Goal: Task Accomplishment & Management: Use online tool/utility

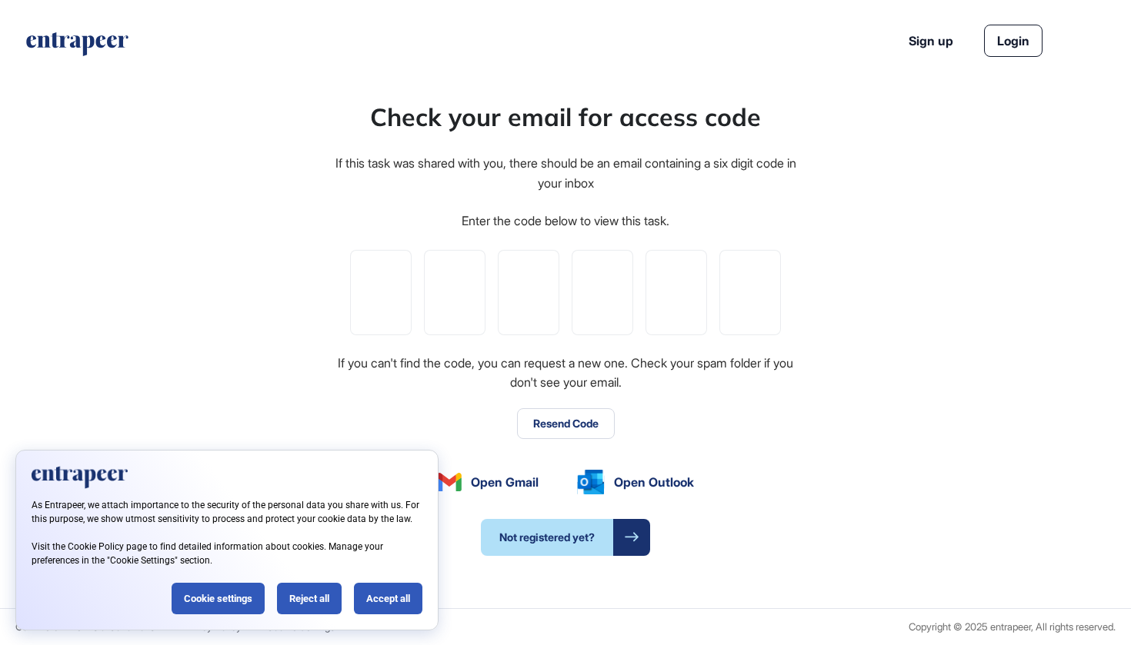
scroll to position [1, 1]
type input "*"
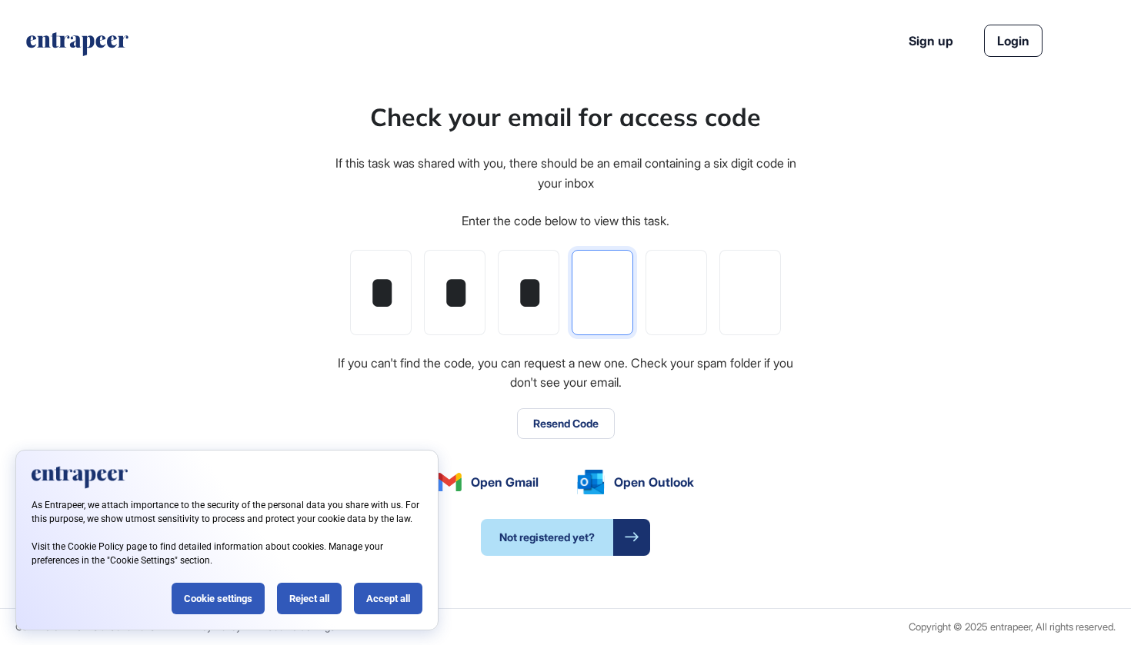
type input "*"
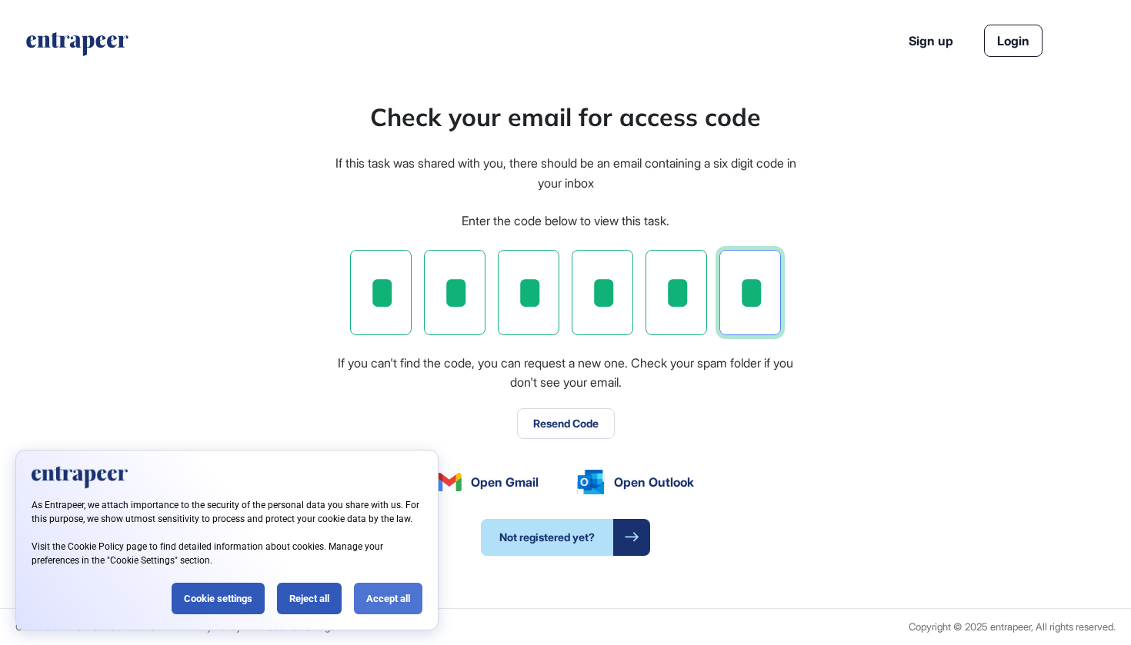
type input "*"
click at [375, 596] on div "Accept all" at bounding box center [388, 599] width 68 height 32
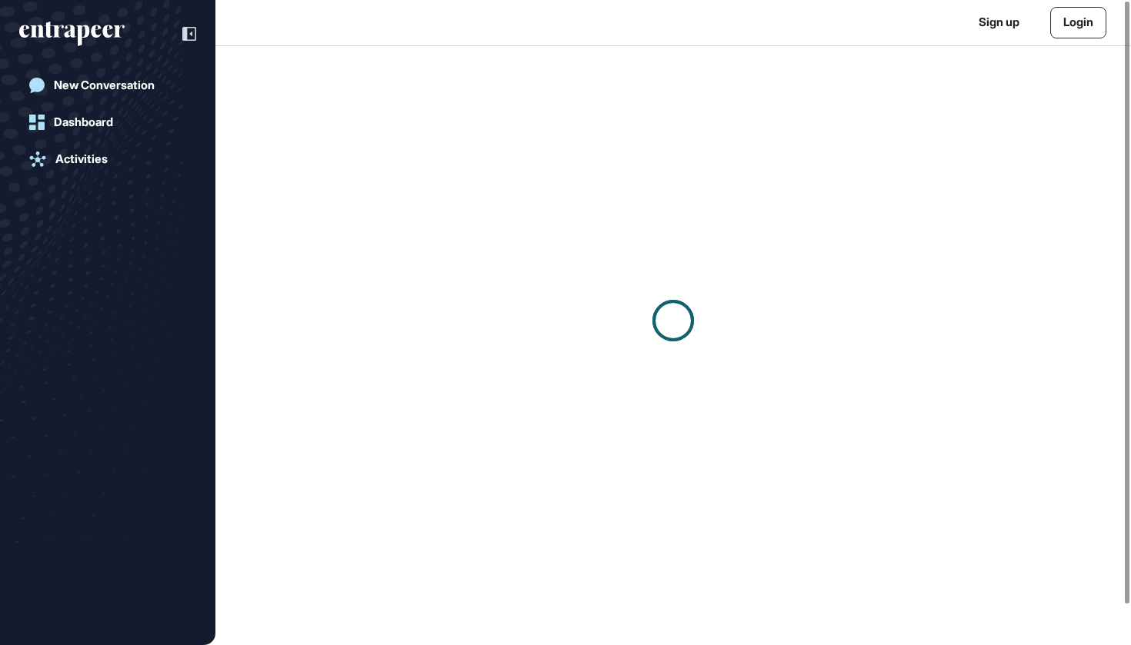
scroll to position [1, 1]
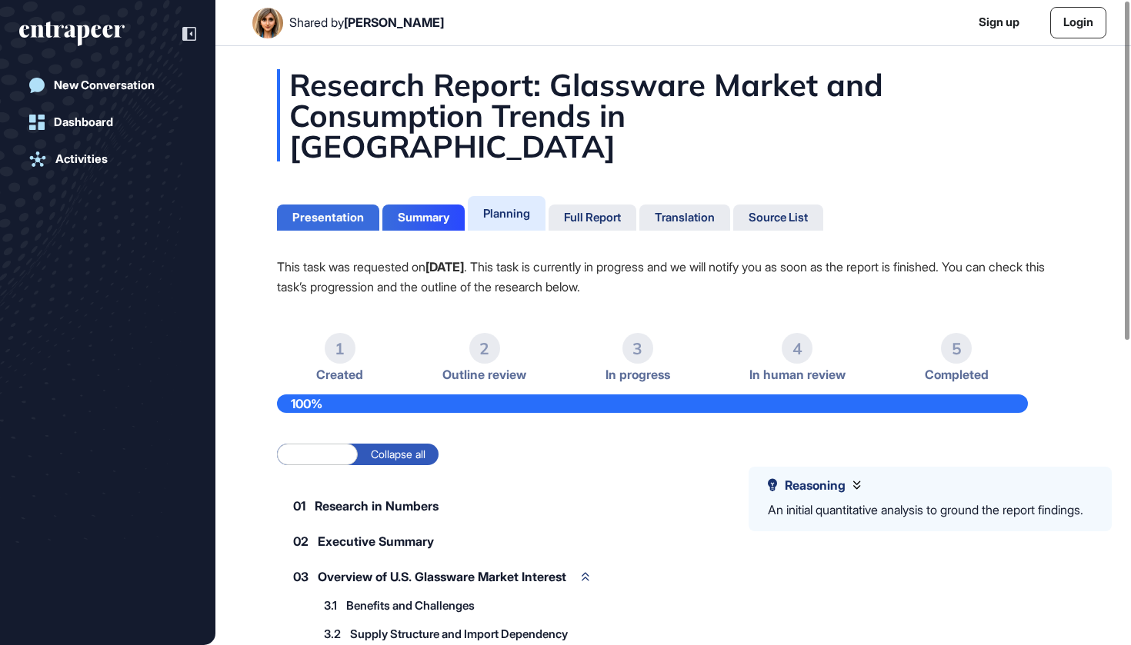
click at [338, 211] on div "Presentation" at bounding box center [328, 218] width 72 height 14
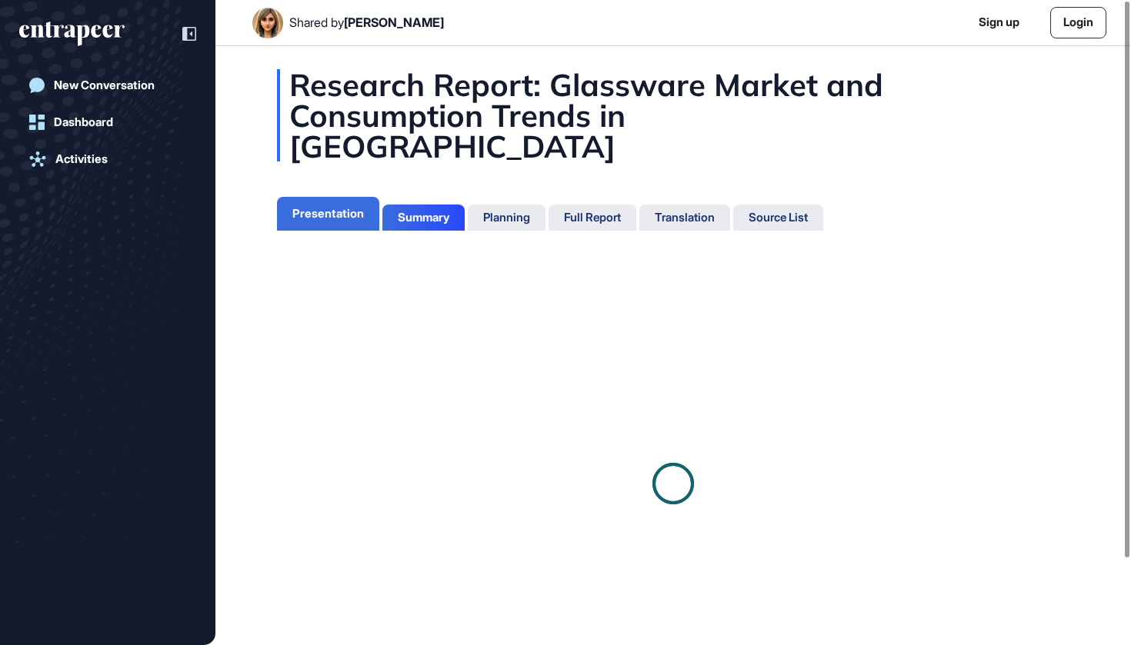
scroll to position [568, 4]
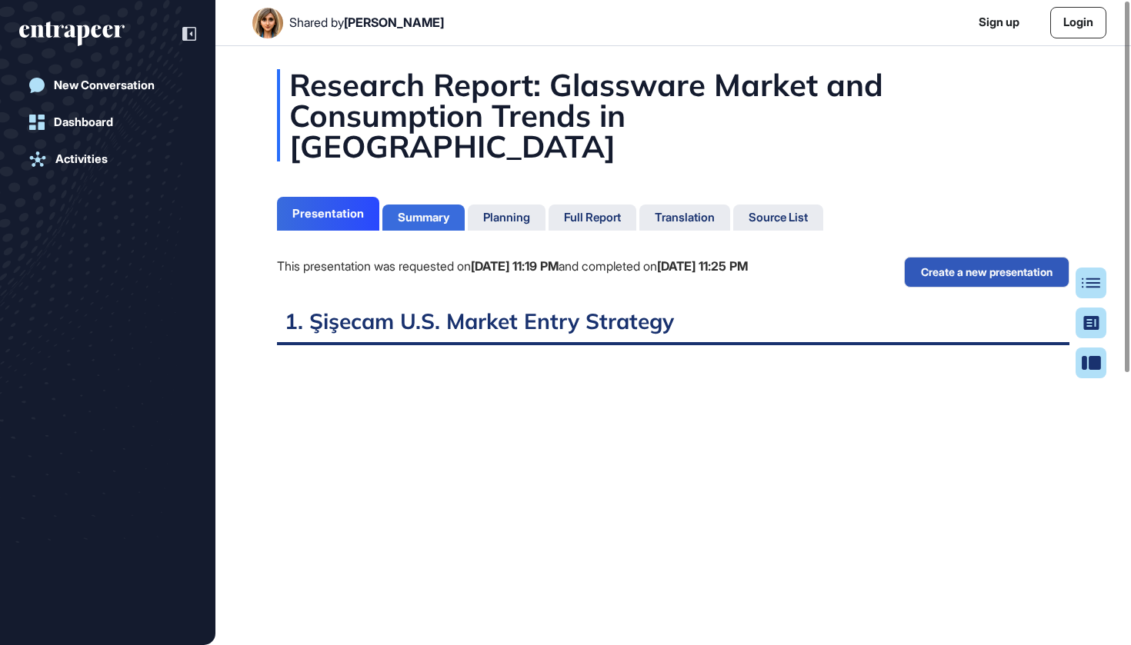
scroll to position [568, 4]
click at [1089, 275] on div at bounding box center [1096, 283] width 31 height 31
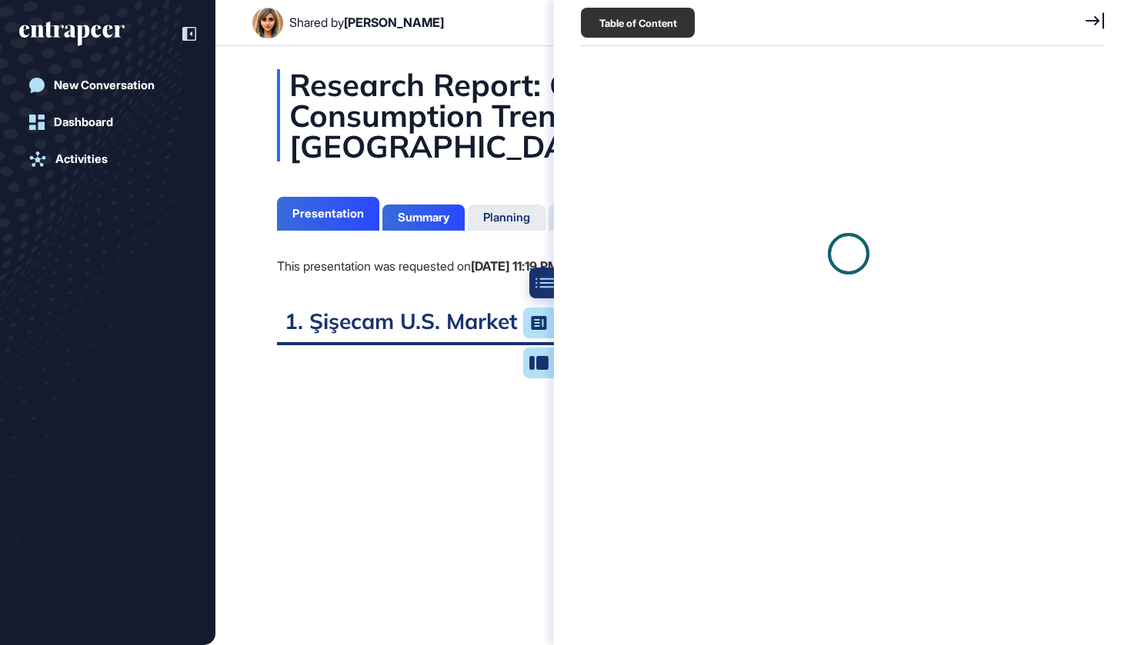
scroll to position [7, 1]
click at [251, 291] on div "Research Report: Glassware Market and Consumption Trends in the United States P…" at bounding box center [672, 566] width 915 height 994
click at [1091, 15] on icon at bounding box center [1094, 20] width 18 height 17
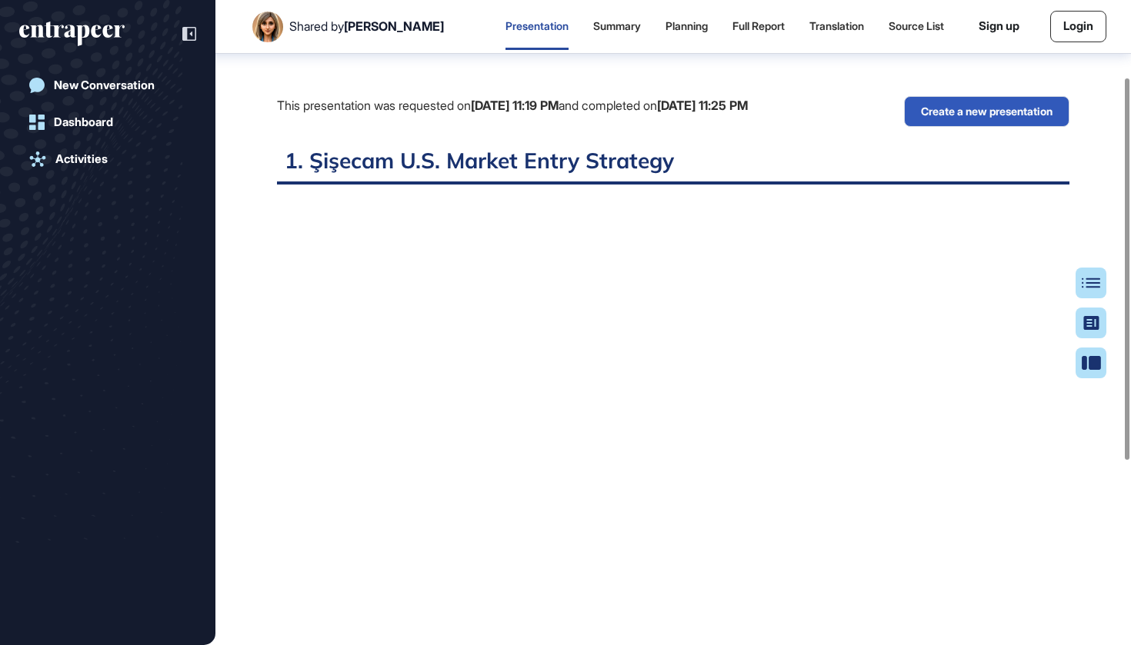
scroll to position [0, 0]
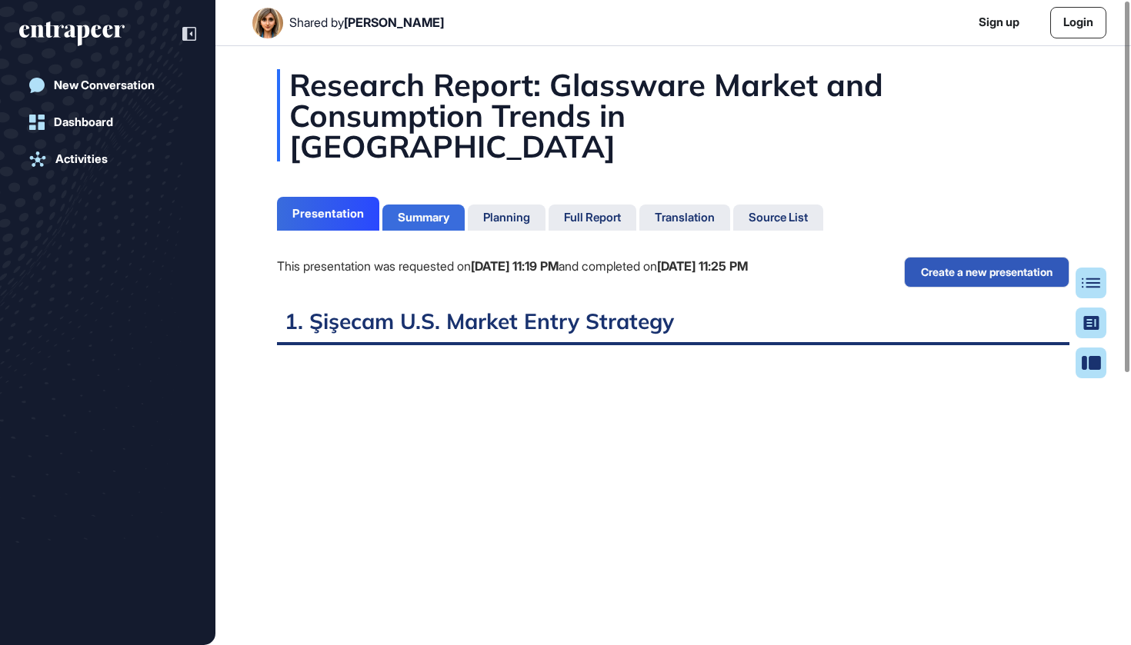
click at [428, 211] on div "Summary" at bounding box center [424, 218] width 52 height 14
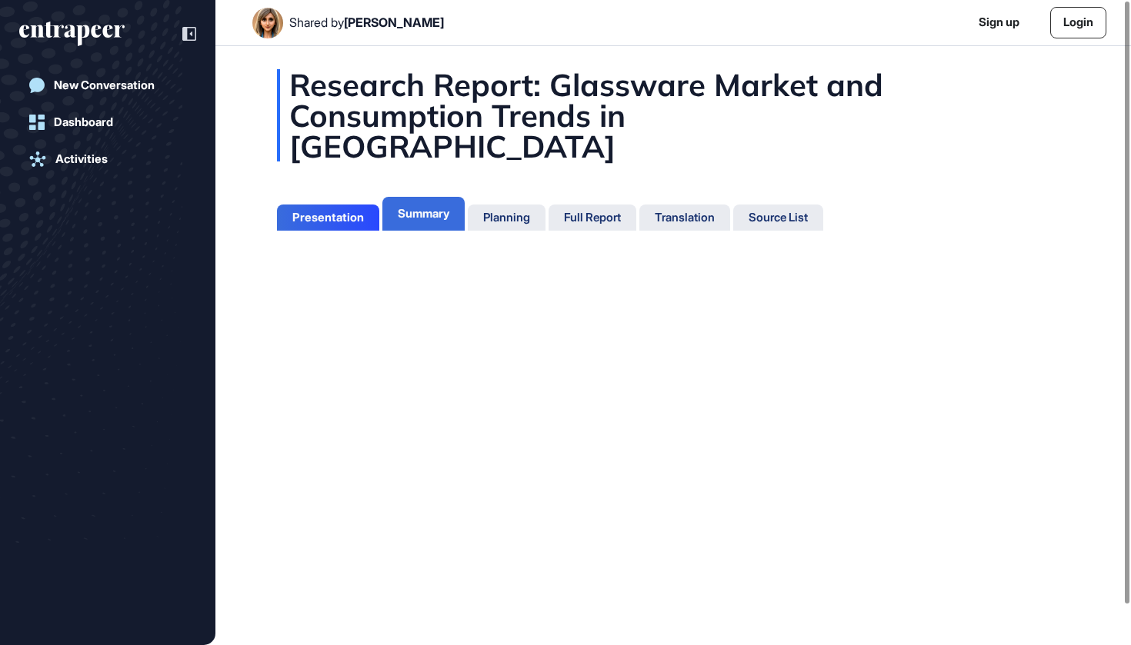
scroll to position [7, 1]
click at [505, 211] on div "Planning" at bounding box center [506, 218] width 47 height 14
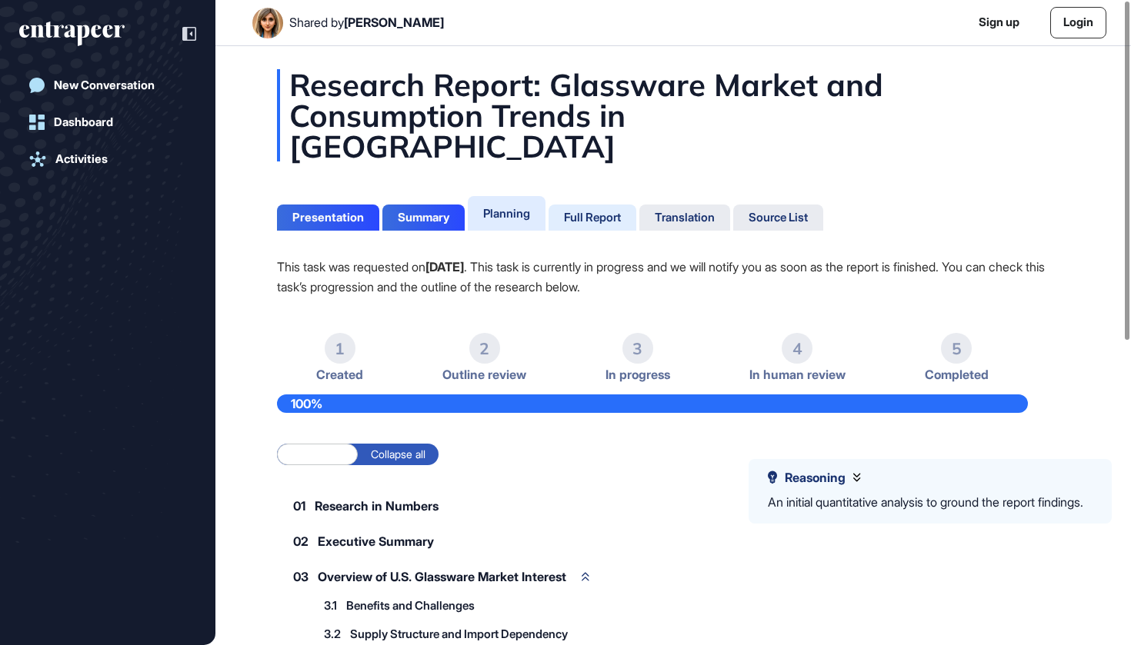
click at [611, 211] on div "Full Report" at bounding box center [592, 218] width 57 height 14
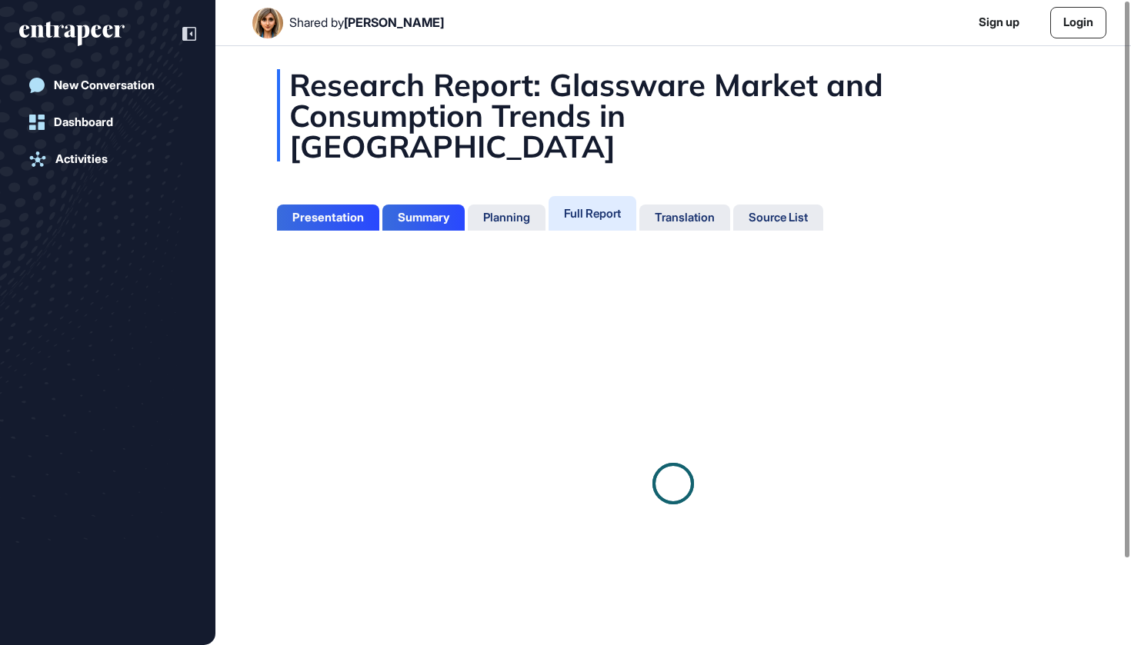
scroll to position [7, 1]
click at [664, 211] on div "Translation" at bounding box center [684, 218] width 60 height 14
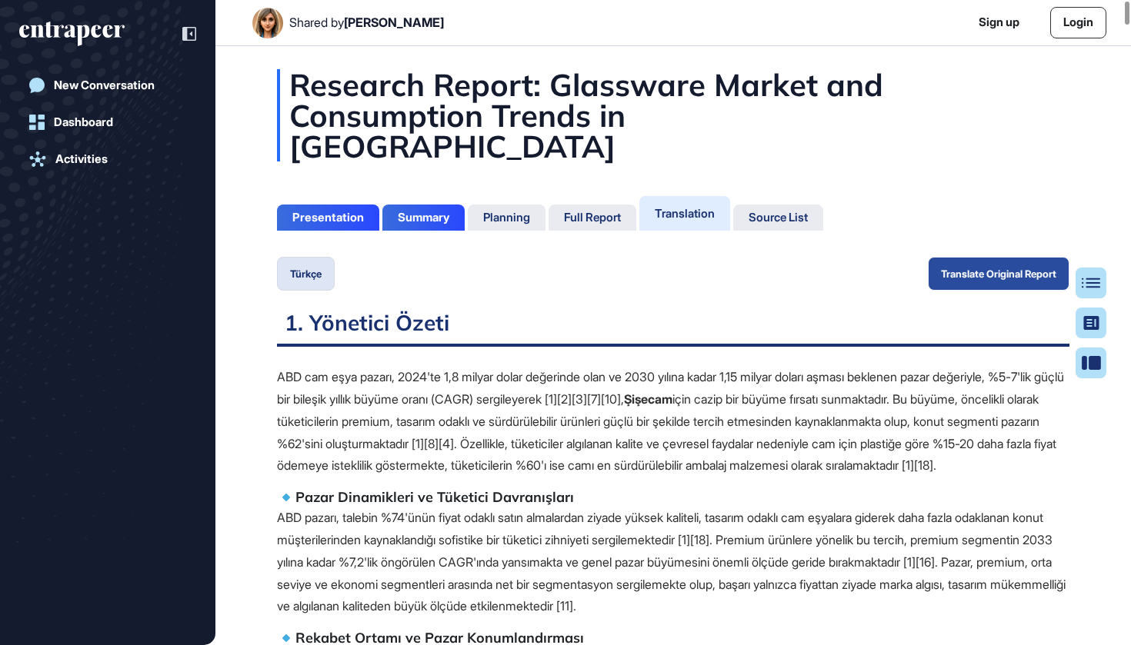
click at [983, 257] on button "Translate Original Report" at bounding box center [999, 274] width 142 height 34
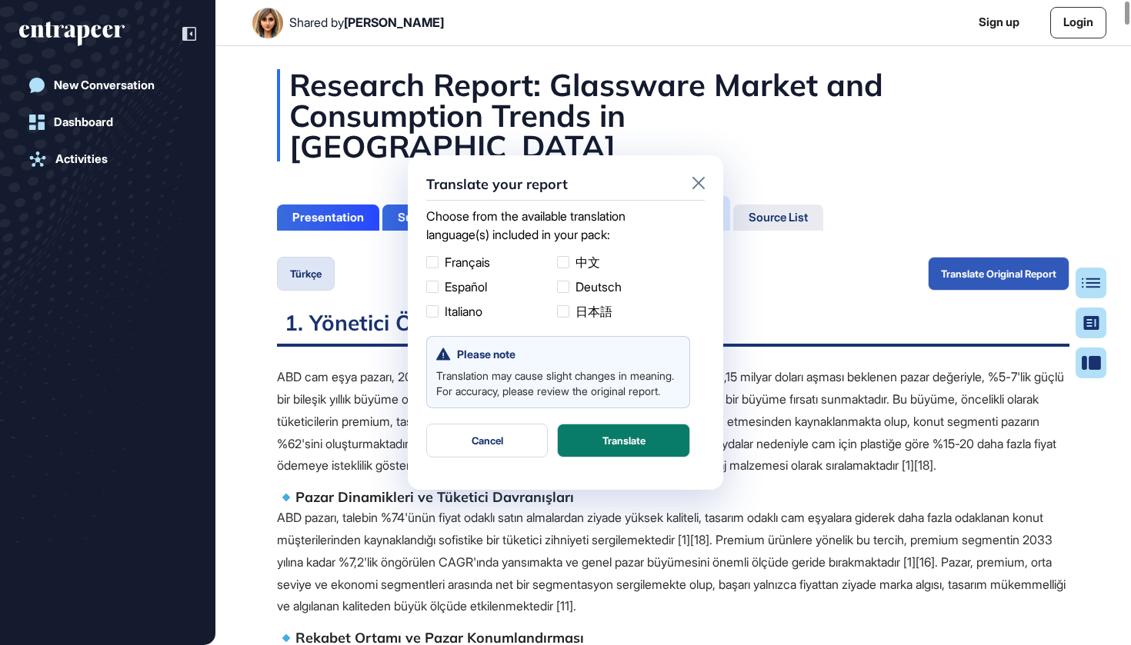
click at [693, 189] on div at bounding box center [698, 184] width 12 height 21
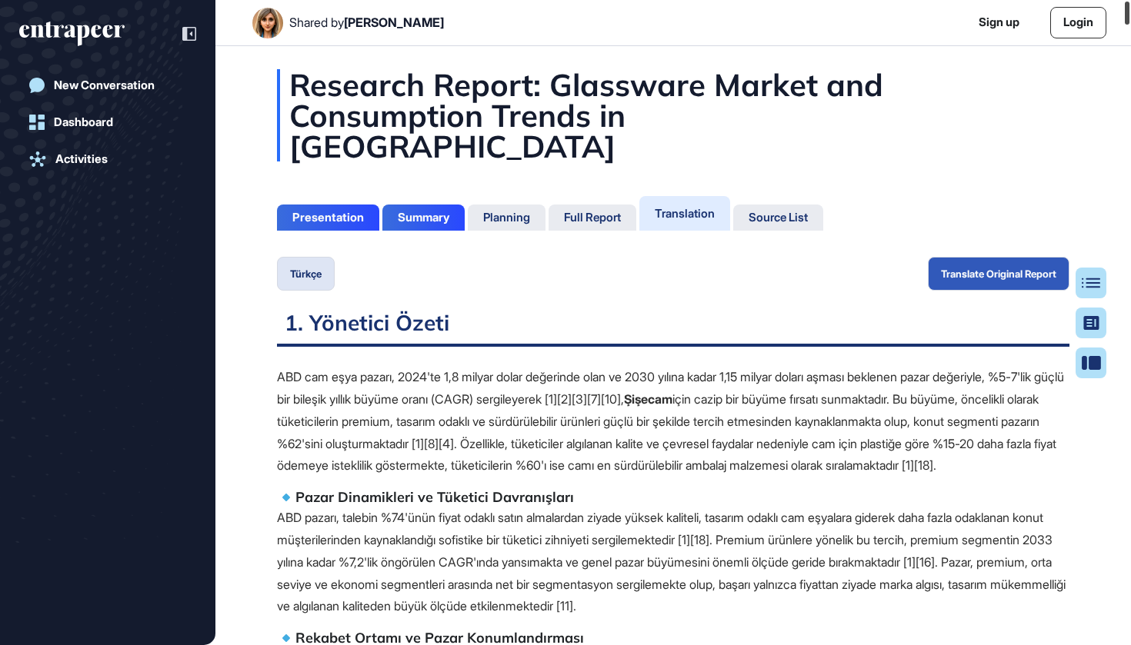
drag, startPoint x: 1124, startPoint y: 630, endPoint x: 1107, endPoint y: -24, distance: 654.0
click at [1107, 0] on html "Shared by Ezgi Demir Sign up Login New Conversation Dashboard Activities Resear…" at bounding box center [565, 322] width 1131 height 645
click at [503, 205] on div "Planning" at bounding box center [507, 218] width 78 height 26
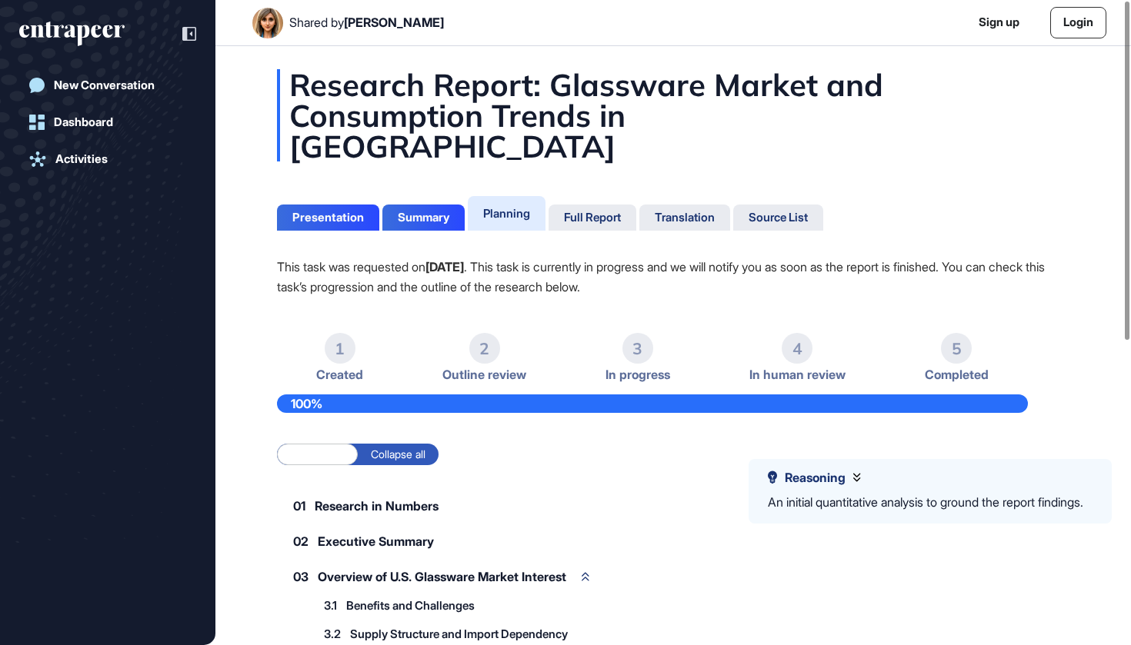
scroll to position [120, 0]
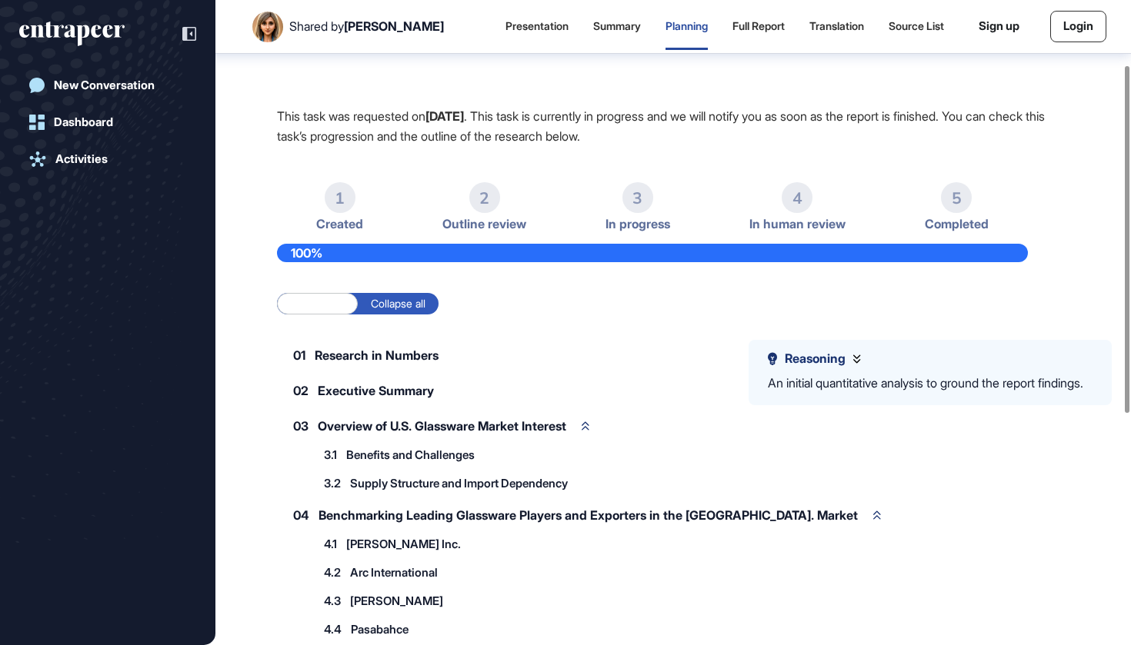
click at [853, 363] on div "Reasoning" at bounding box center [814, 358] width 93 height 15
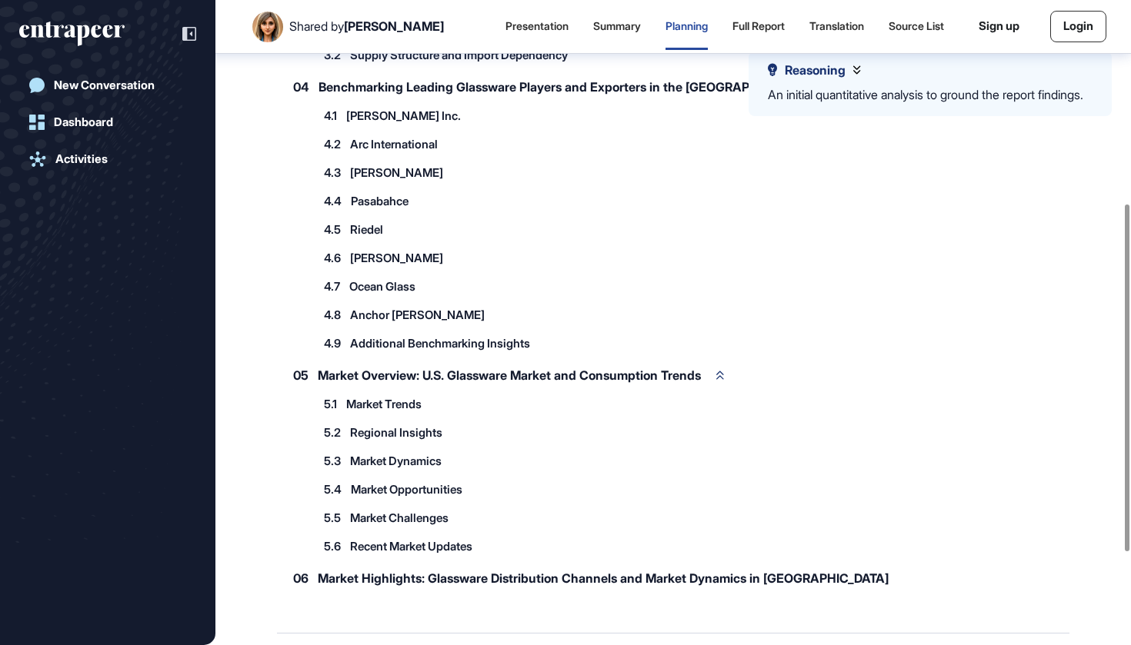
scroll to position [0, 0]
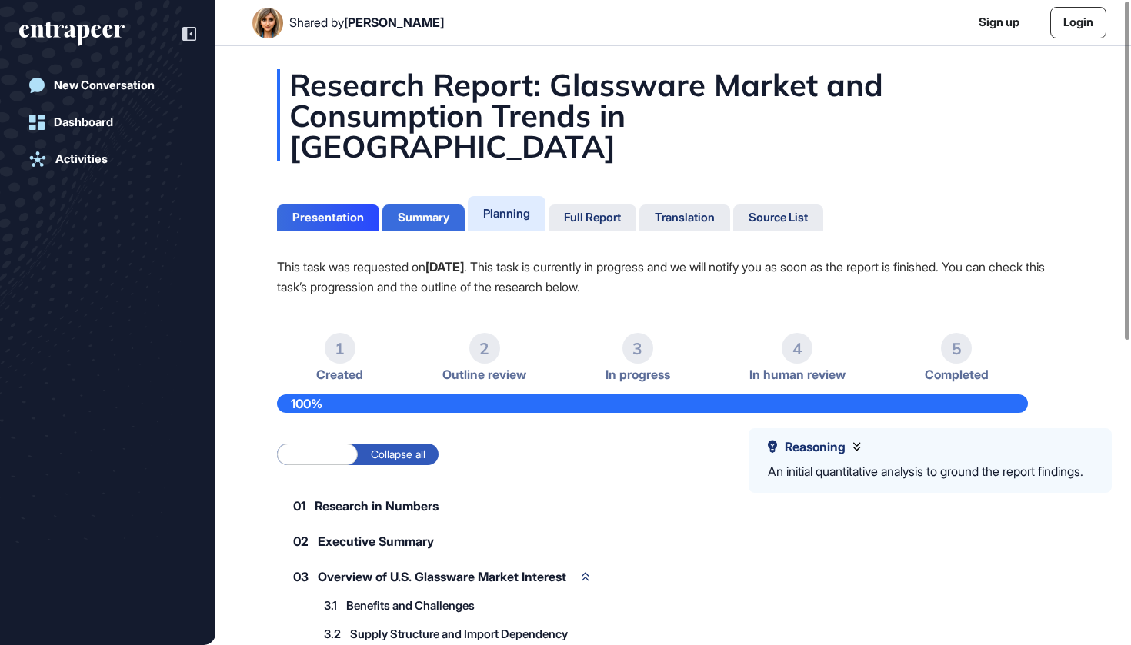
click at [393, 205] on div "Summary" at bounding box center [423, 218] width 82 height 26
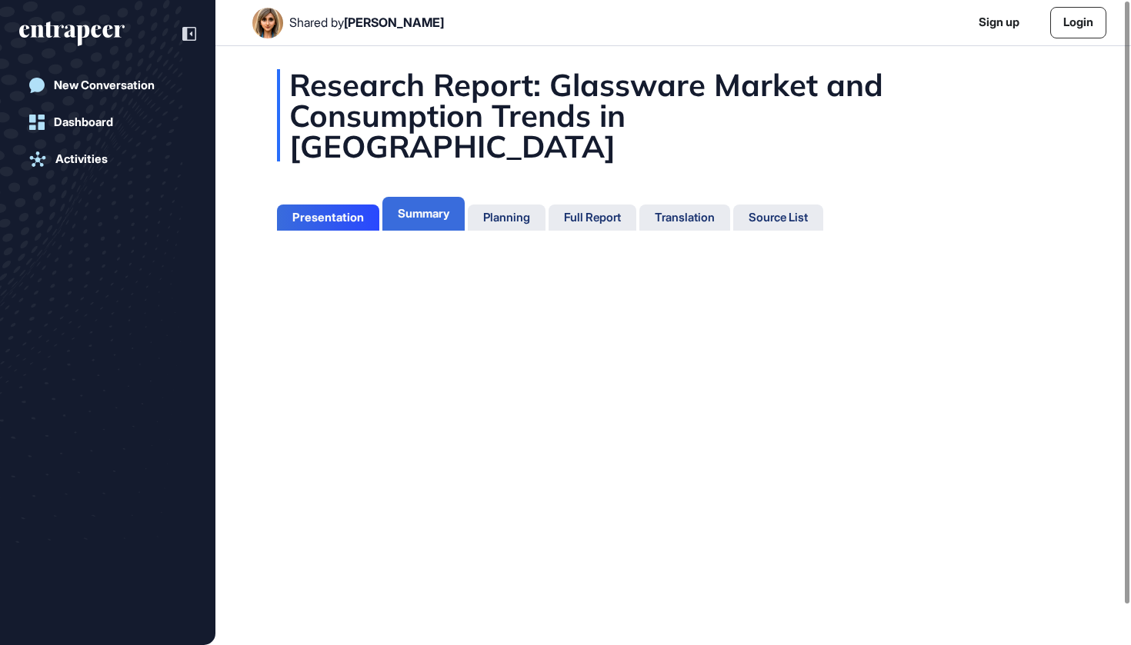
scroll to position [7, 1]
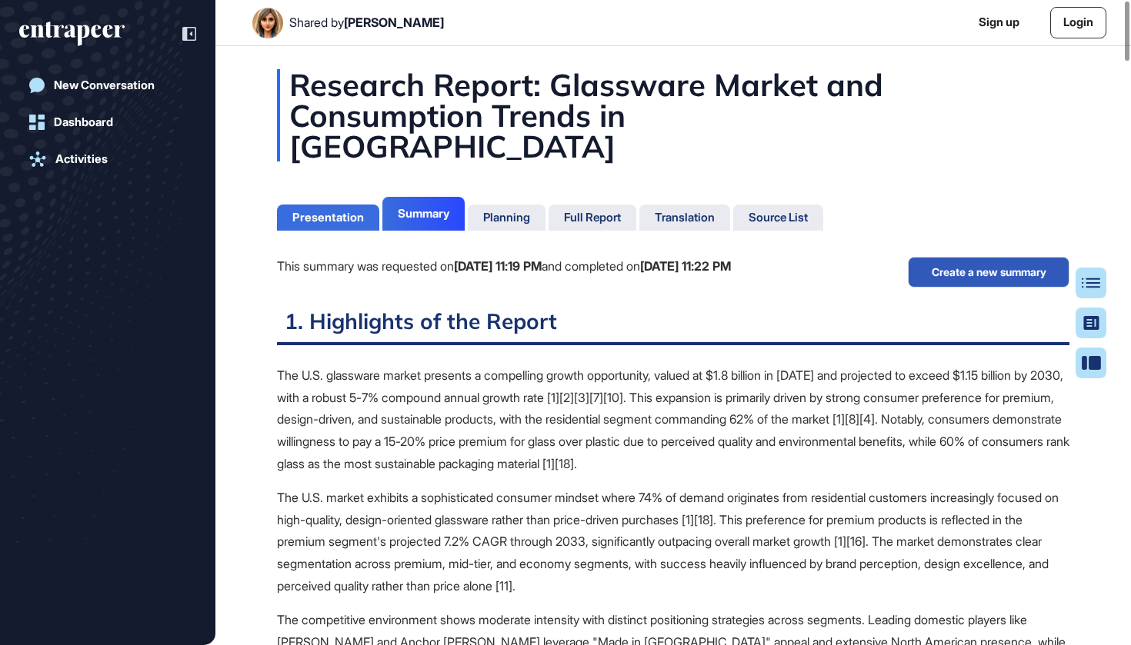
click at [315, 211] on div "Presentation" at bounding box center [328, 218] width 72 height 14
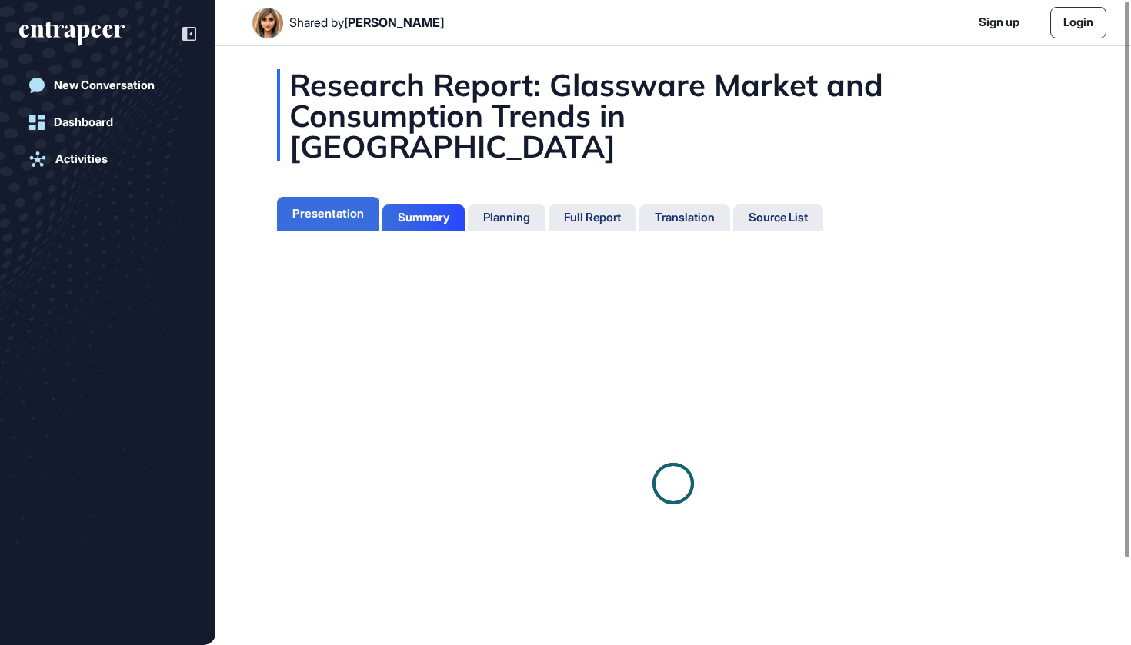
scroll to position [7, 1]
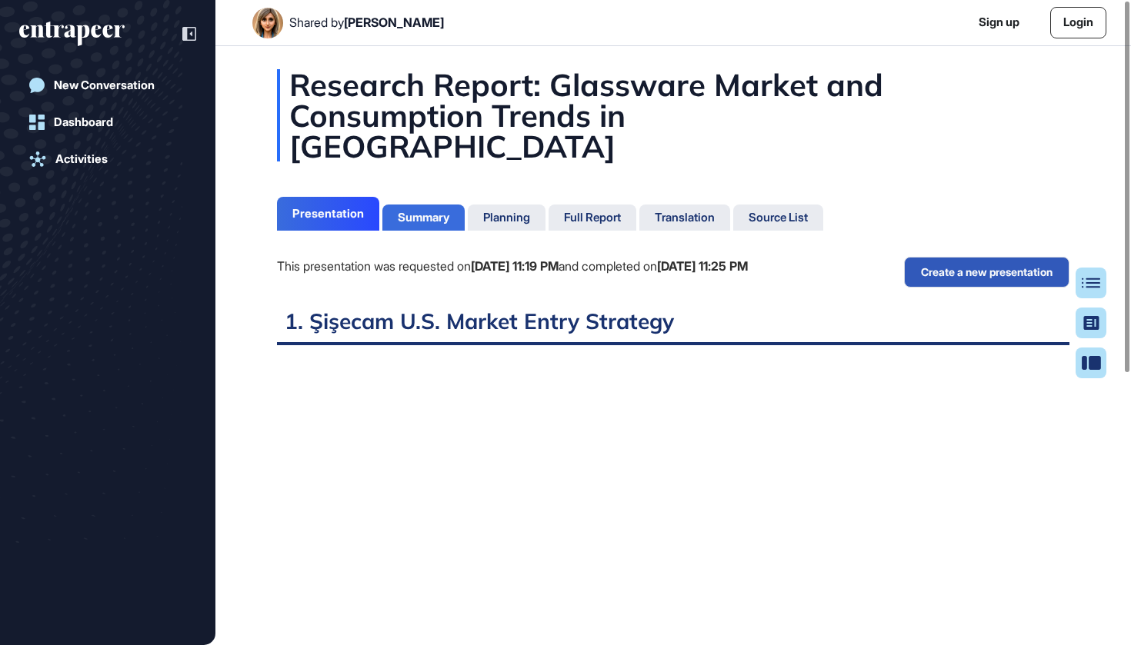
click at [432, 205] on div "Summary" at bounding box center [423, 218] width 82 height 26
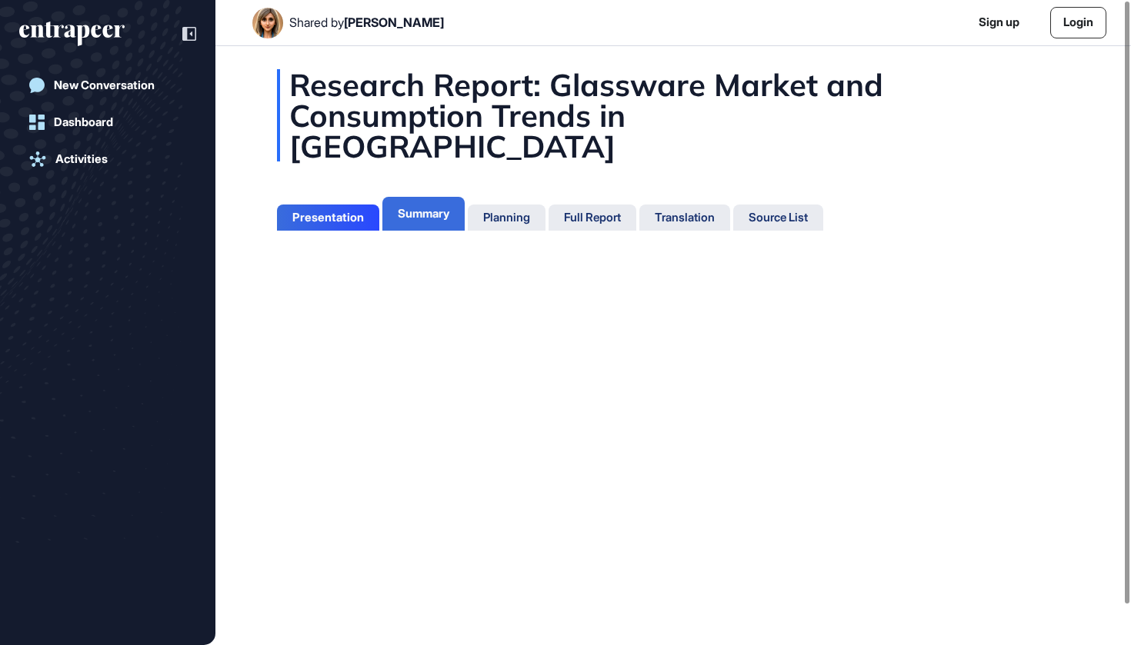
scroll to position [7, 1]
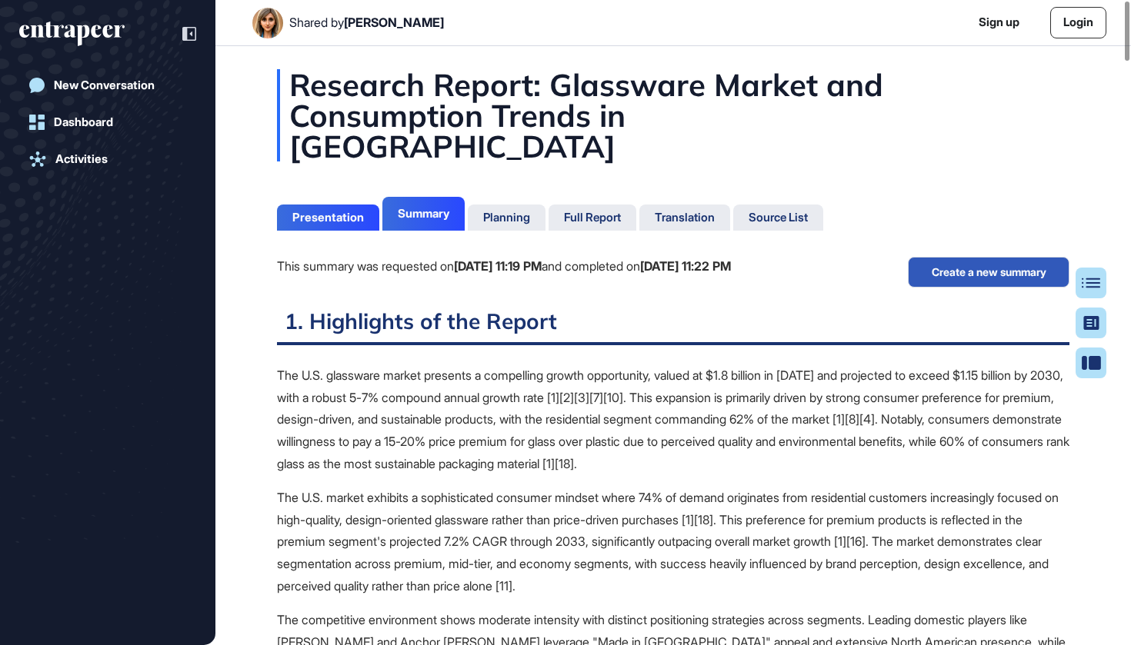
scroll to position [7, 1]
click at [708, 205] on div "Translation" at bounding box center [684, 218] width 91 height 26
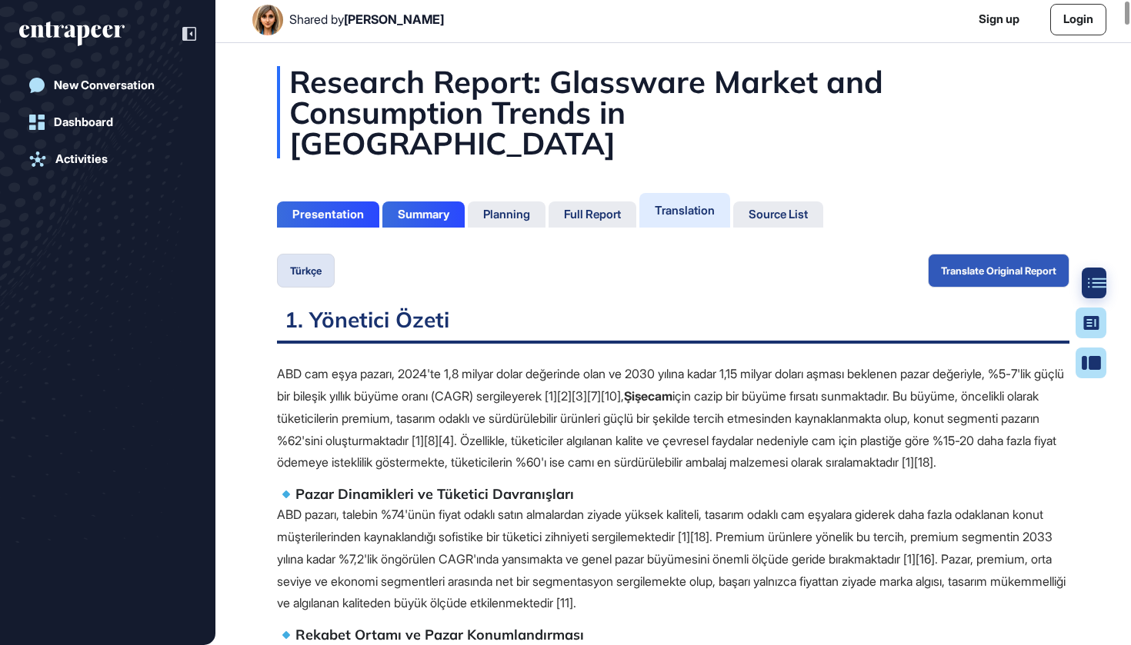
click at [1094, 272] on div at bounding box center [1096, 283] width 31 height 31
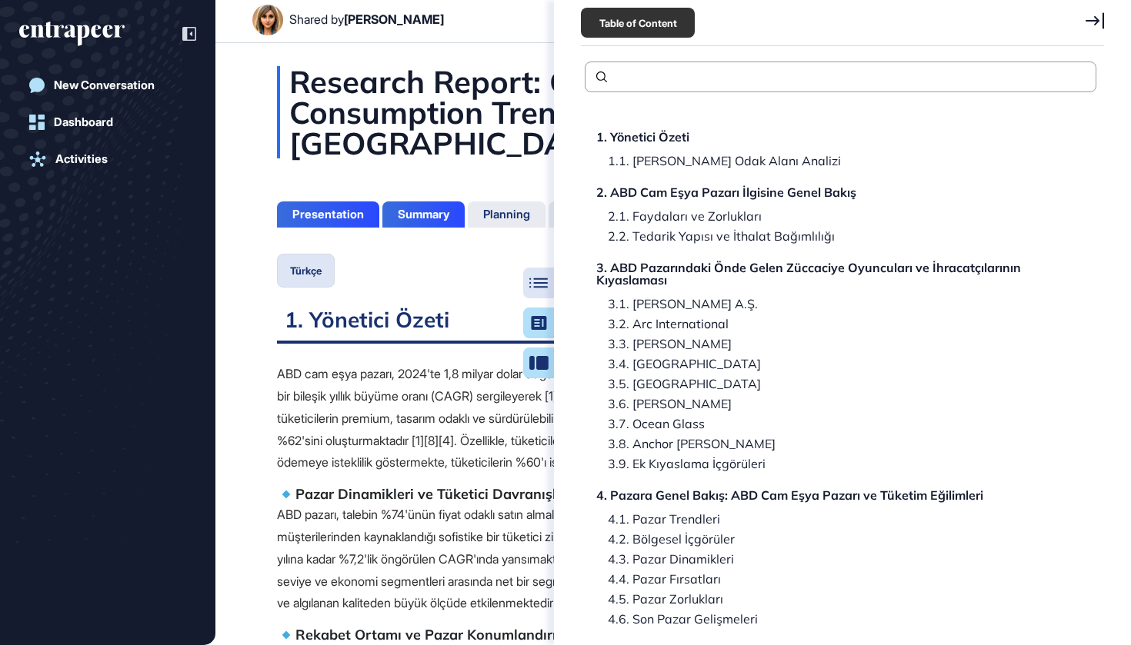
click at [464, 102] on div "Research Report: Glassware Market and Consumption Trends in the United States" at bounding box center [673, 112] width 792 height 92
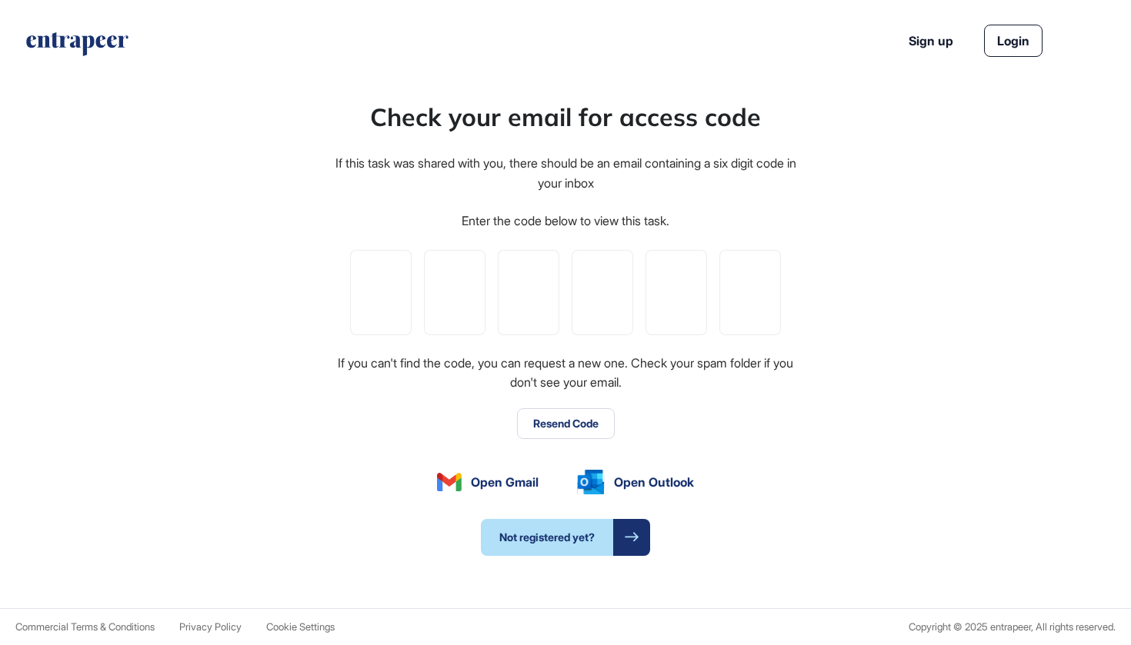
type input "*"
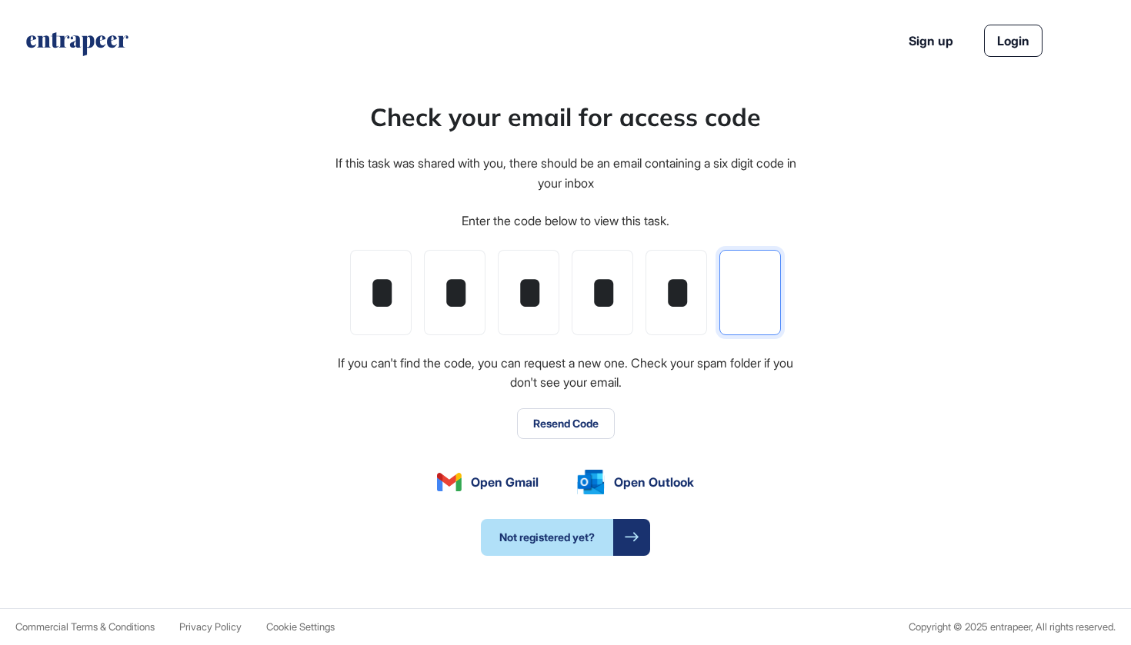
type input "*"
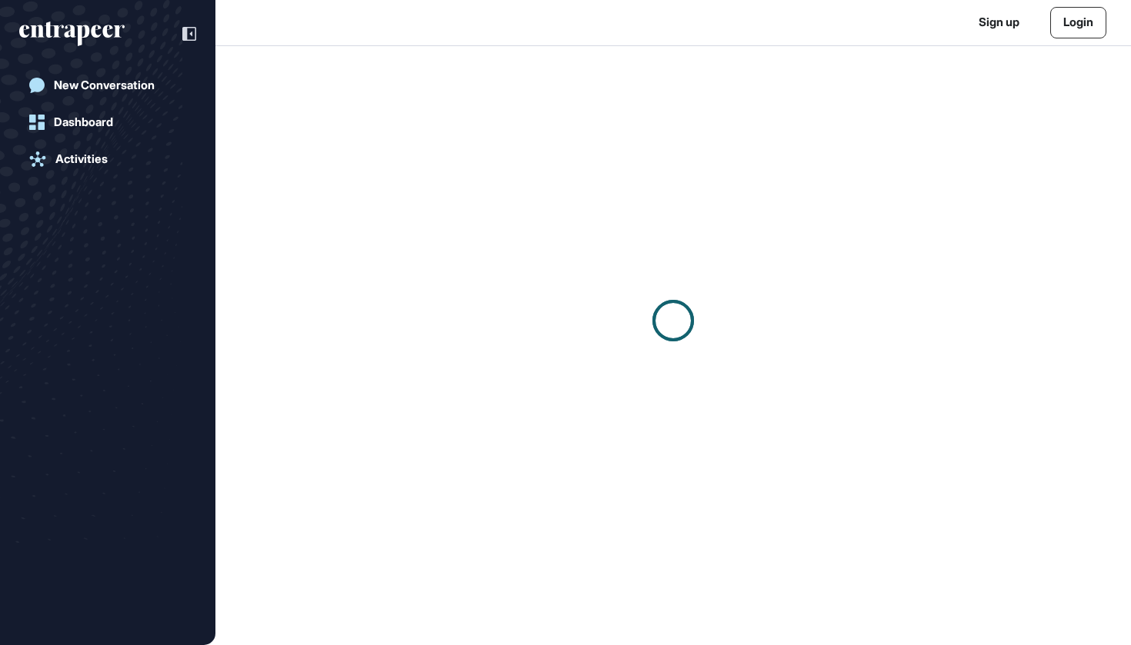
scroll to position [1, 1]
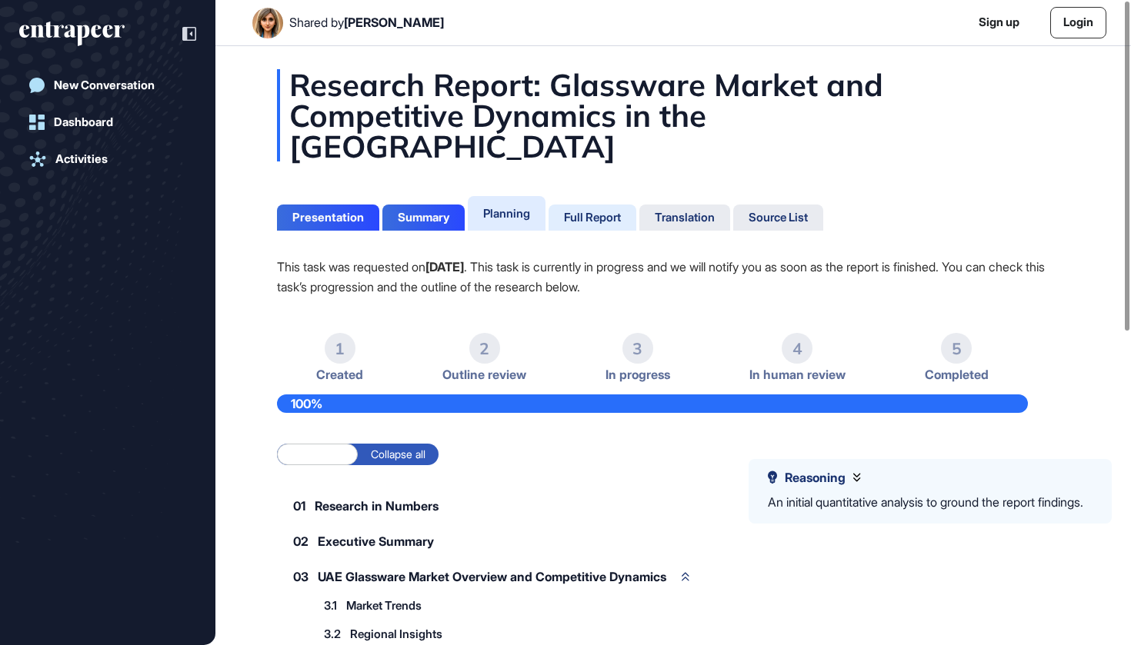
click at [600, 211] on div "Full Report" at bounding box center [592, 218] width 57 height 14
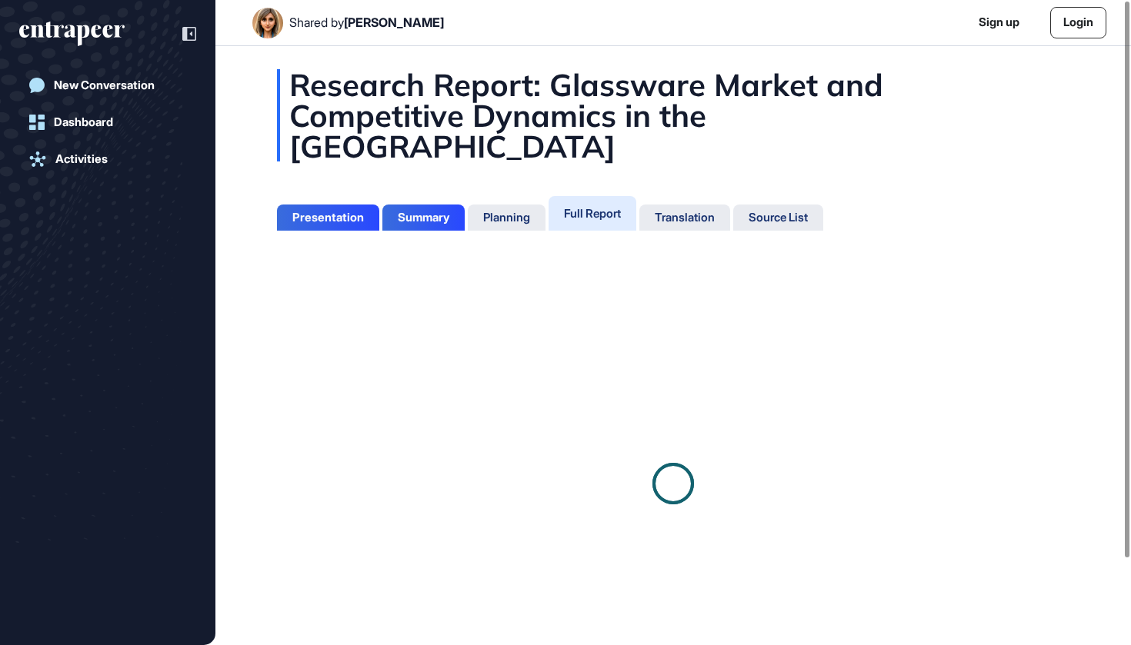
scroll to position [7, 1]
click at [704, 205] on div "Translation" at bounding box center [684, 218] width 91 height 26
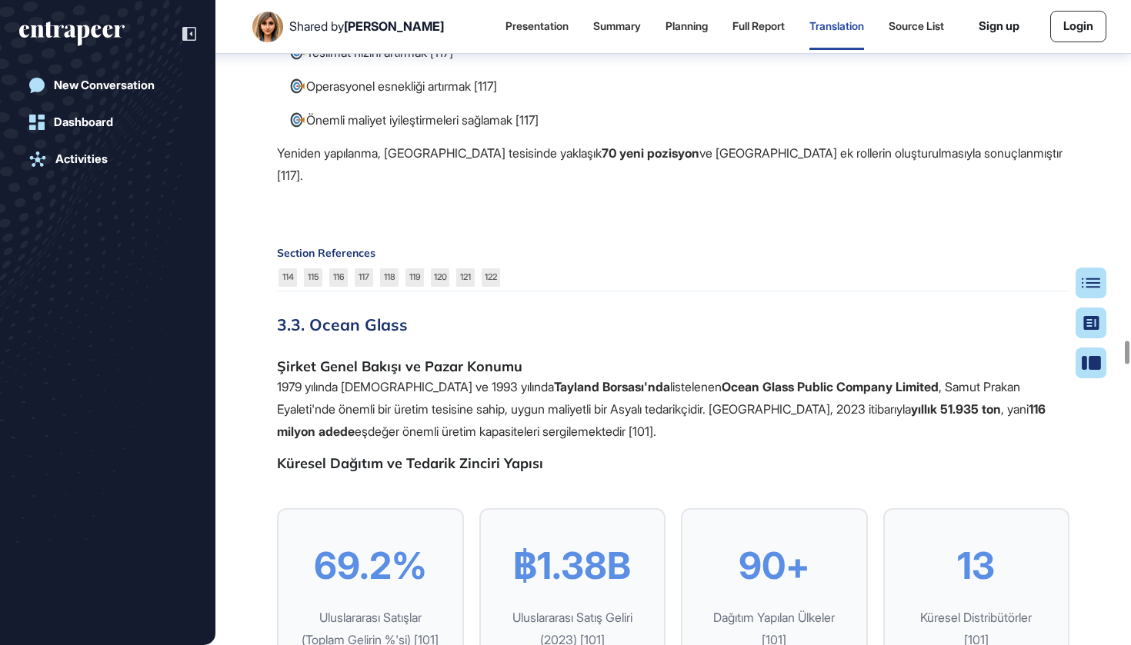
scroll to position [34255, 0]
